Goal: Information Seeking & Learning: Find specific fact

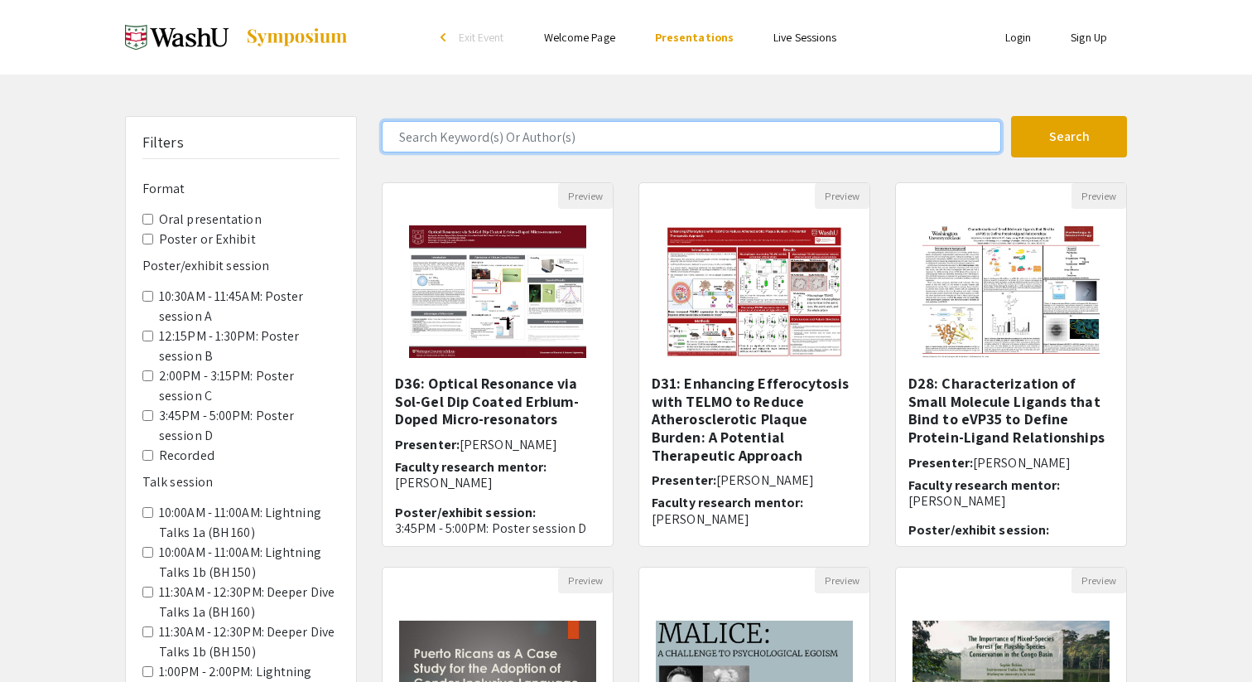
click at [610, 130] on input "Search Keyword(s) Or Author(s)" at bounding box center [692, 136] width 620 height 31
type input "[PERSON_NAME]"
click at [1011, 116] on button "Search" at bounding box center [1069, 136] width 116 height 41
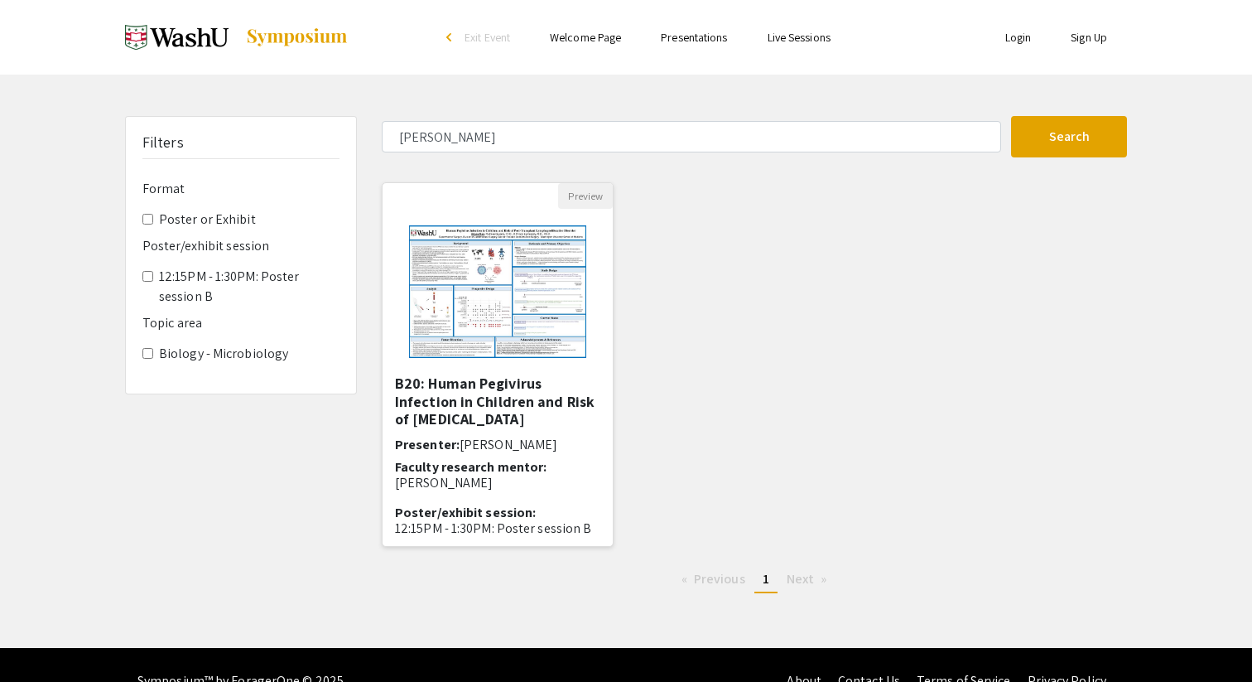
click at [531, 292] on img "Open Presentation <p>B20: Human Pegivirus Infection in Children and Risk of Pos…" at bounding box center [498, 292] width 210 height 166
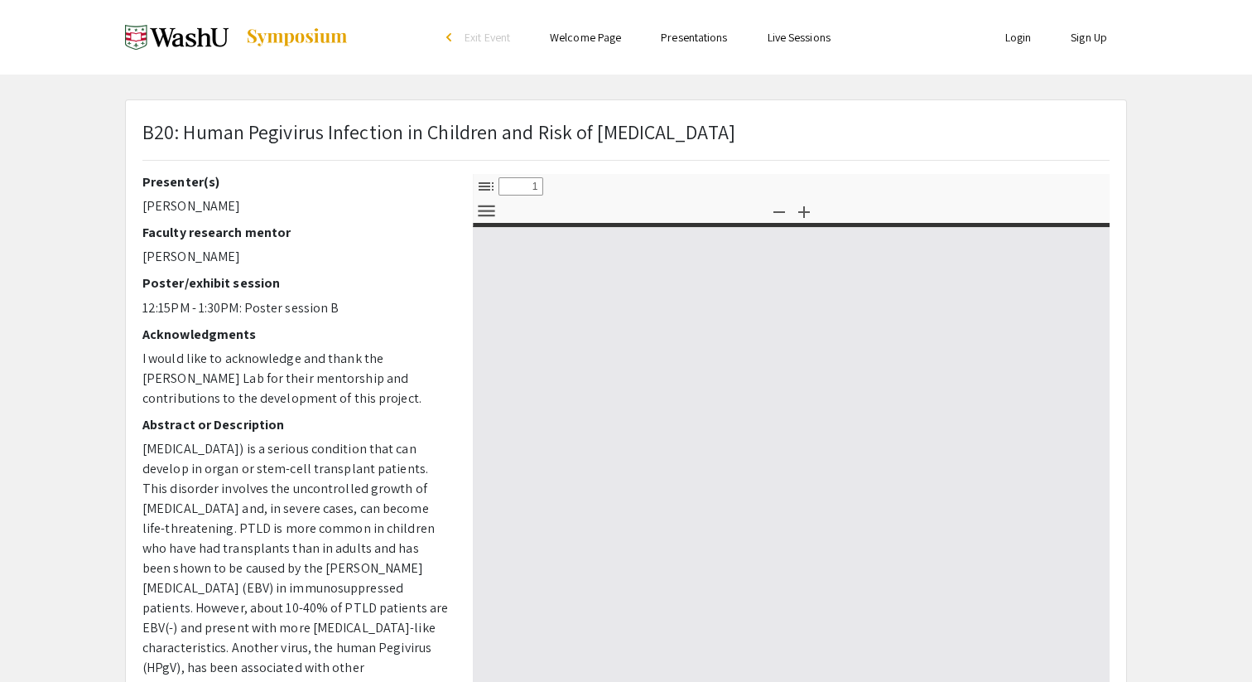
select select "custom"
type input "0"
select select "custom"
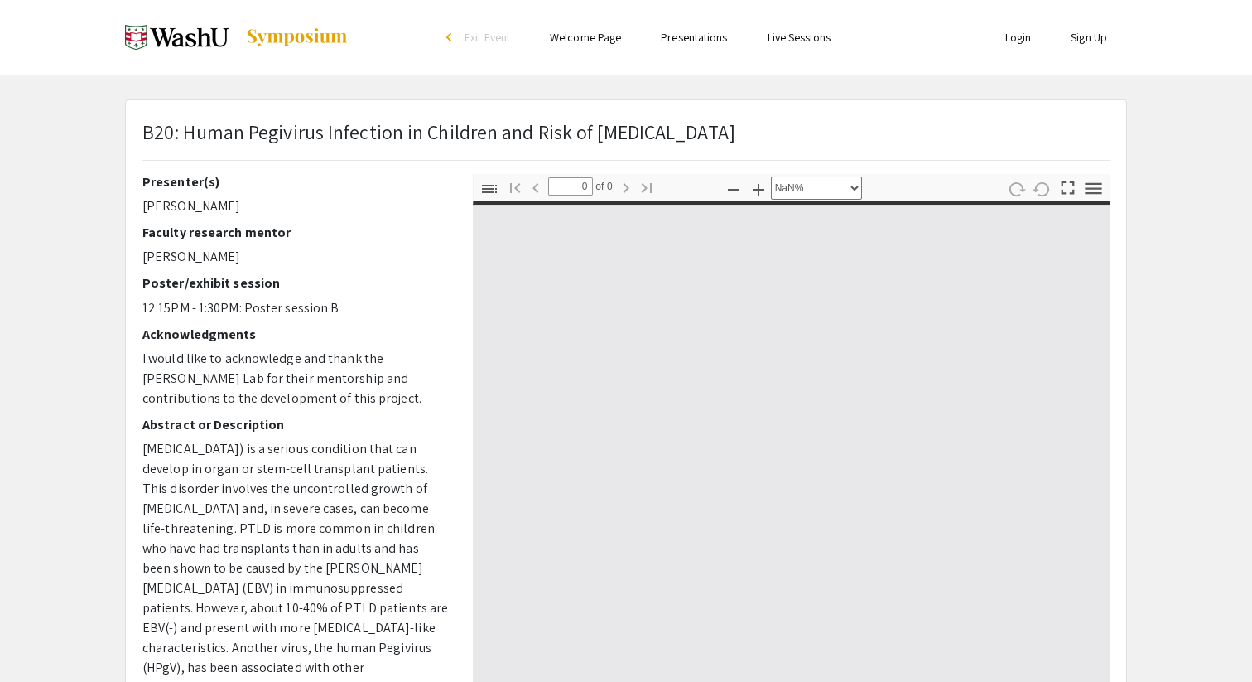
type input "1"
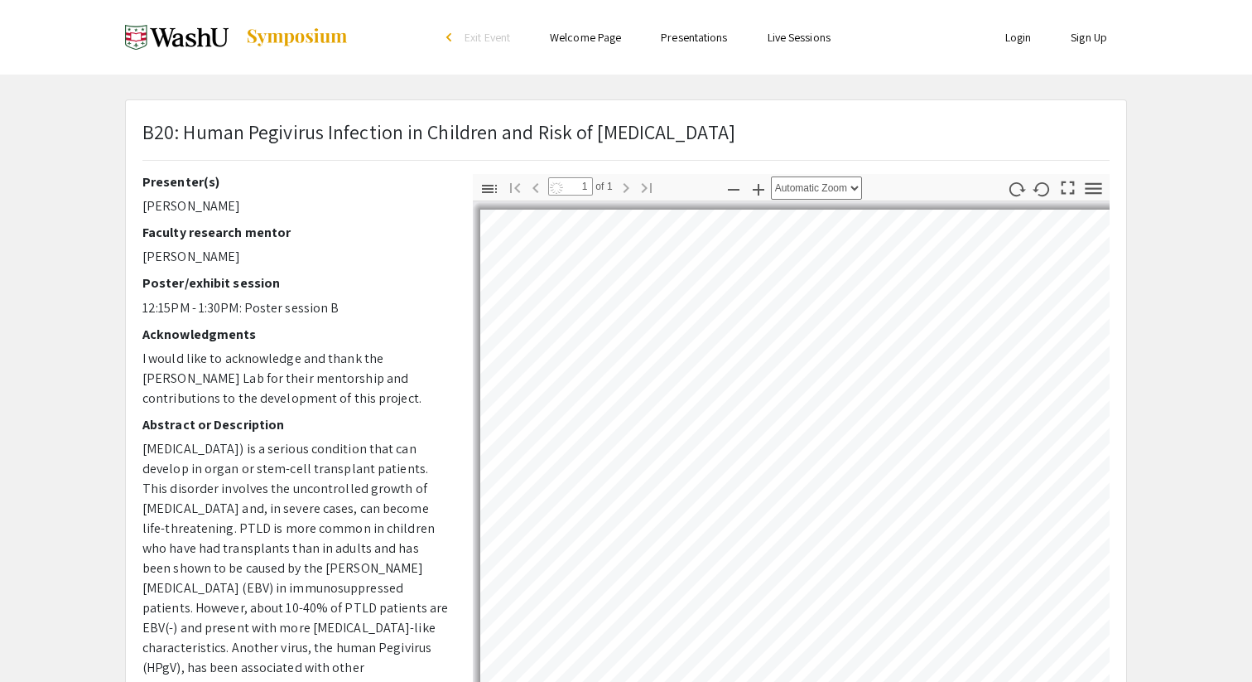
select select "auto"
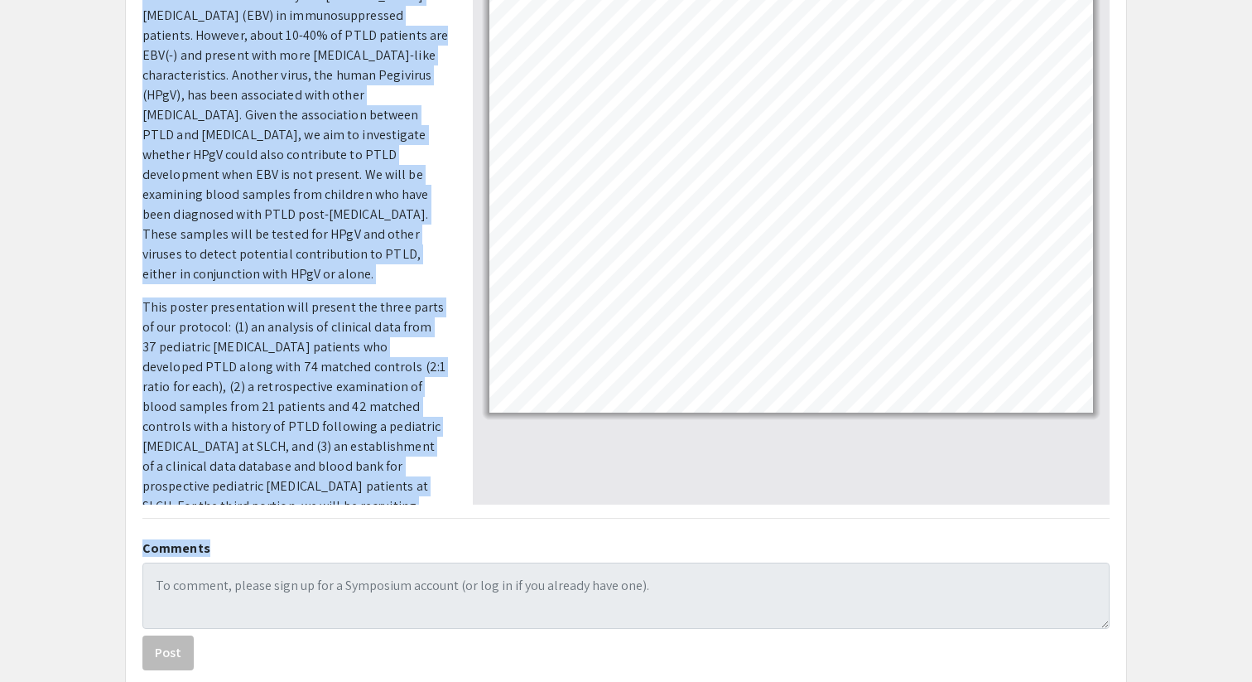
scroll to position [401, 0]
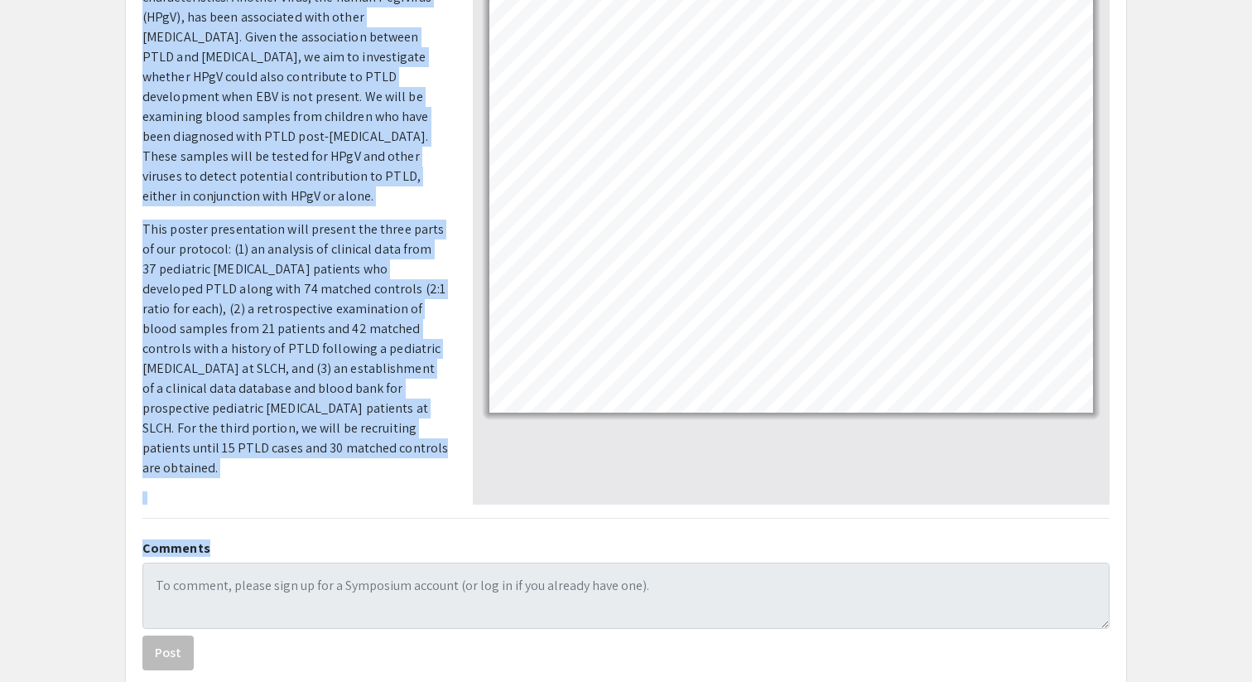
drag, startPoint x: 143, startPoint y: 133, endPoint x: 427, endPoint y: 451, distance: 425.9
click at [427, 451] on p "[MEDICAL_DATA]) is a serious condition that can develop in organ or stem-cell t…" at bounding box center [295, 150] width 306 height 722
copy p "Lore-ipsumdolor sitametconsectetura elitsedd (EIUS) te i utlabor etdolorem aliq…"
click at [380, 398] on p "This poster presentation will present the three parts of our protocol: (1) an a…" at bounding box center [295, 348] width 306 height 258
